Goal: Communication & Community: Answer question/provide support

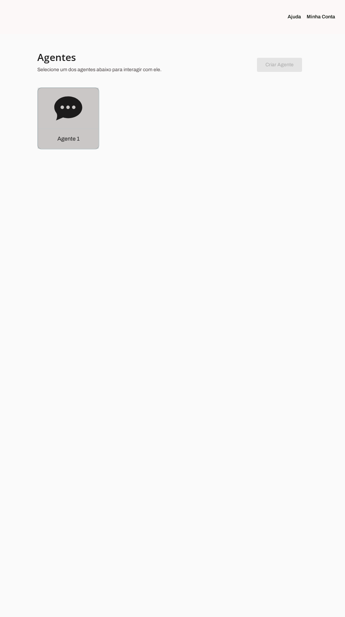
click at [78, 118] on icon at bounding box center [68, 108] width 28 height 28
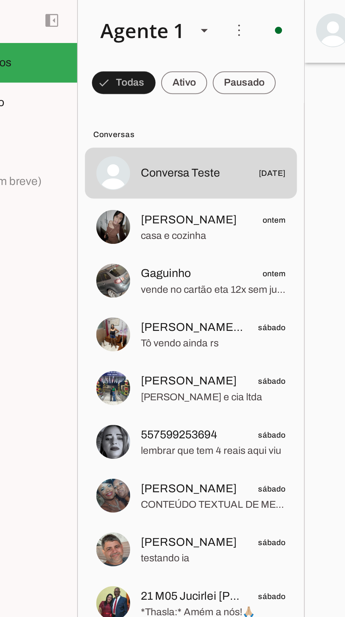
click at [127, 40] on span at bounding box center [111, 42] width 32 height 17
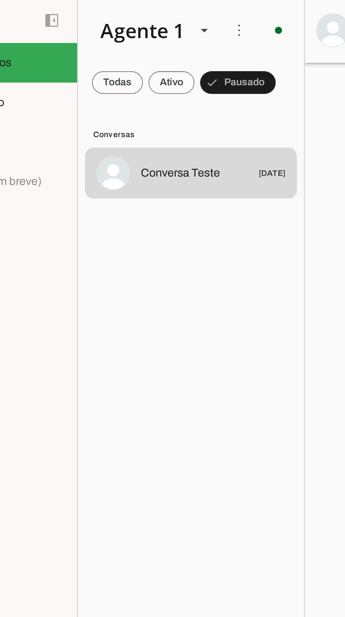
click at [106, 41] on span at bounding box center [107, 42] width 25 height 17
